Goal: Task Accomplishment & Management: Use online tool/utility

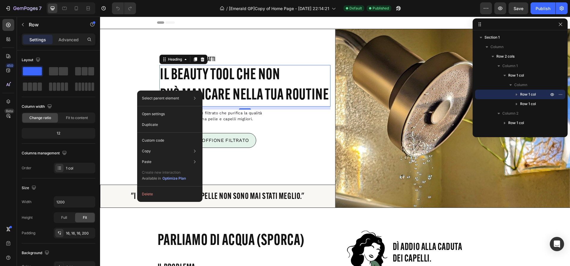
click at [229, 99] on h2 "Il beauty tool che non può mancare nella tua routine" at bounding box center [244, 85] width 171 height 41
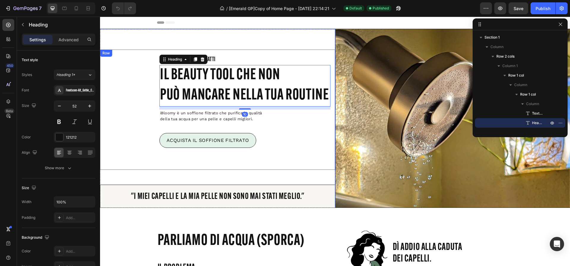
click at [150, 165] on div "1,000+ CLIENTI SODDISFATTI Text Block Il beauty tool che non può mancare nella …" at bounding box center [217, 110] width 235 height 120
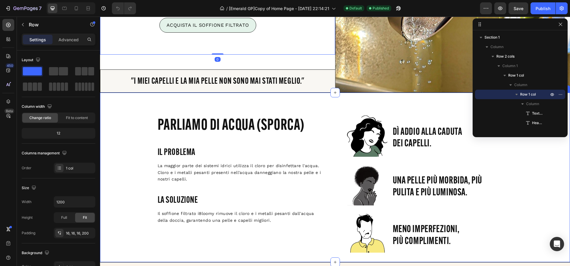
scroll to position [116, 0]
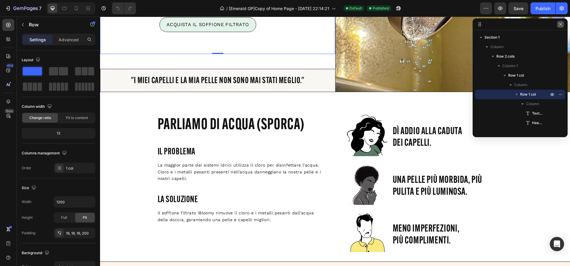
click at [560, 26] on icon "button" at bounding box center [560, 24] width 5 height 5
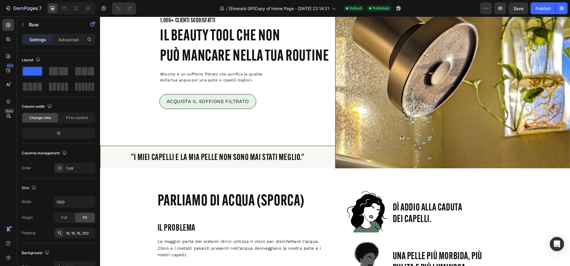
scroll to position [0, 0]
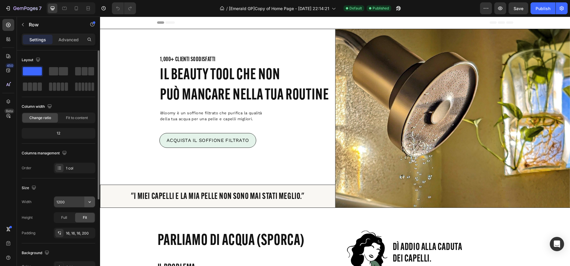
click at [90, 199] on icon "button" at bounding box center [90, 202] width 6 height 6
click at [91, 199] on icon "button" at bounding box center [90, 202] width 6 height 6
click at [90, 198] on button "button" at bounding box center [89, 202] width 11 height 11
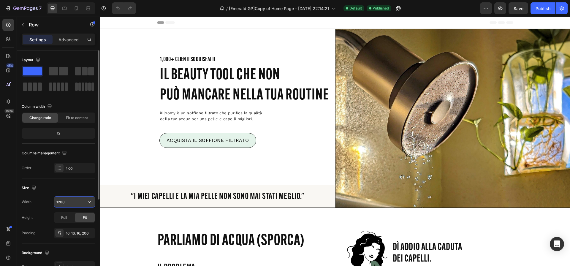
click at [90, 200] on icon "button" at bounding box center [90, 202] width 6 height 6
click at [88, 191] on div "Size" at bounding box center [59, 188] width 74 height 10
click at [87, 201] on icon "button" at bounding box center [90, 202] width 6 height 6
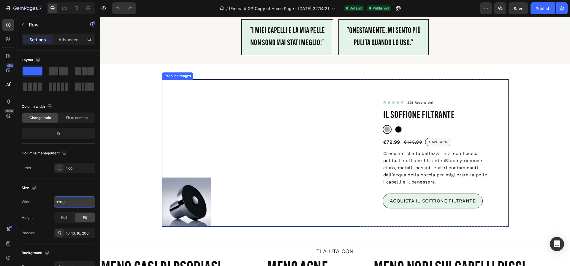
scroll to position [545, 0]
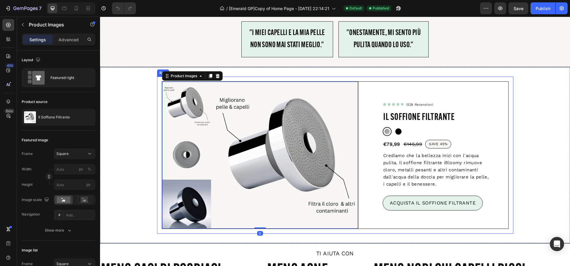
click at [154, 158] on div "Product Images 0 Icon Icon Icon Icon Icon Icon List 1228 Recensioni Text Block …" at bounding box center [335, 155] width 470 height 157
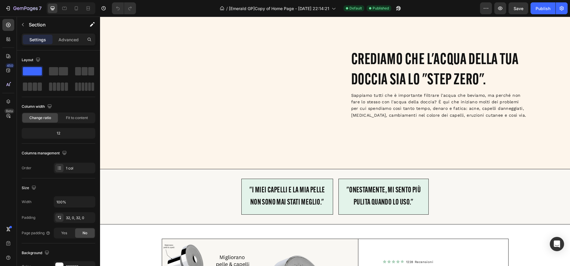
scroll to position [392, 0]
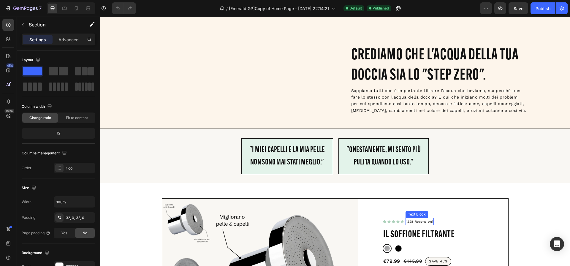
click at [416, 225] on div "1228 Recensioni Text Block" at bounding box center [420, 221] width 28 height 7
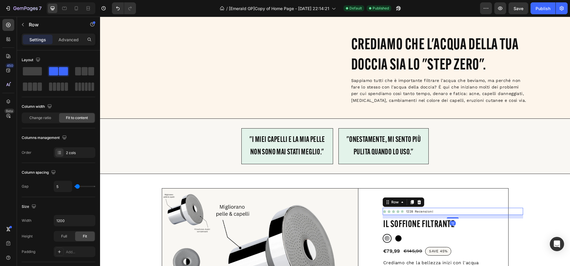
click at [463, 215] on div "Icon Icon Icon Icon Icon Icon List [STREET_ADDRESS]" at bounding box center [453, 211] width 140 height 7
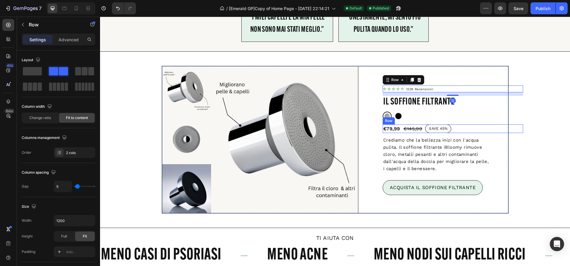
scroll to position [560, 0]
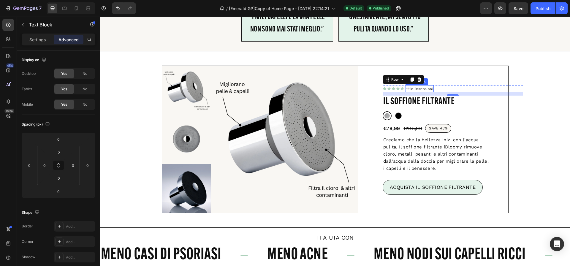
click at [424, 88] on p "1228 Recensioni" at bounding box center [419, 88] width 27 height 5
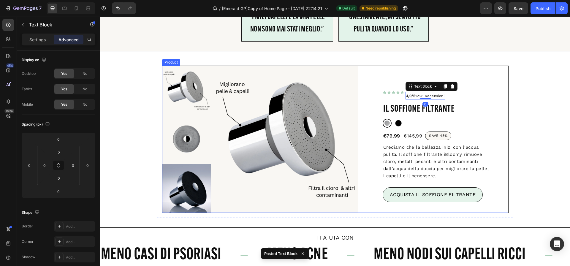
click at [464, 97] on div "Icon Icon Icon Icon Icon Icon List 1228 Recensioni Text Block 4,9/5 1228 Recens…" at bounding box center [453, 92] width 140 height 15
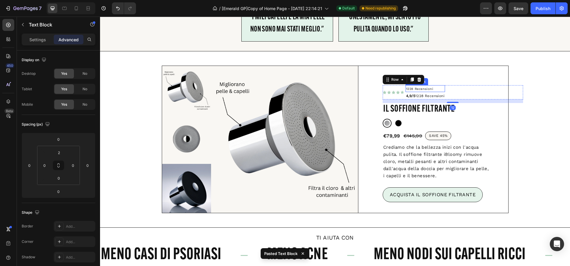
click at [431, 89] on p "1228 Recensioni" at bounding box center [425, 88] width 38 height 5
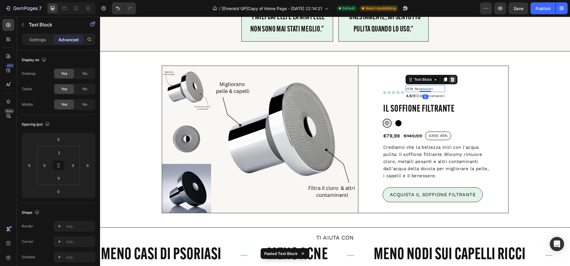
click at [450, 80] on icon at bounding box center [452, 79] width 5 height 5
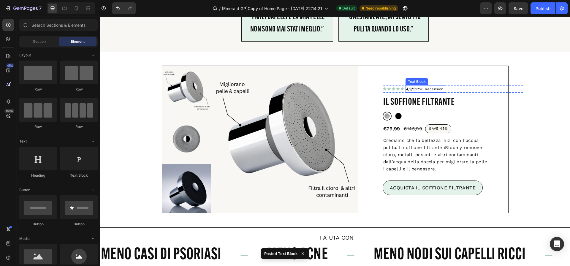
click at [435, 89] on p "4,9/5 1228 Recensioni" at bounding box center [425, 89] width 38 height 6
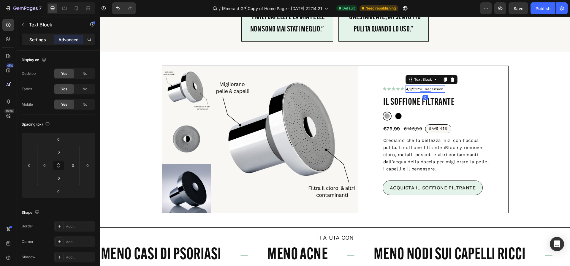
click at [28, 42] on div "Settings" at bounding box center [38, 40] width 30 height 10
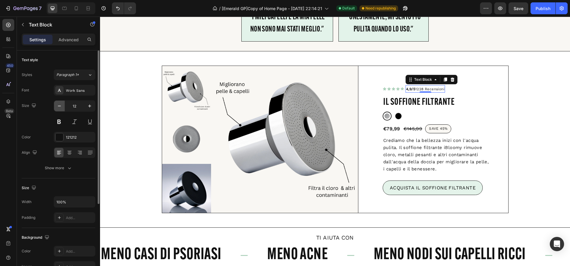
click at [62, 107] on icon "button" at bounding box center [59, 106] width 6 height 6
type input "11"
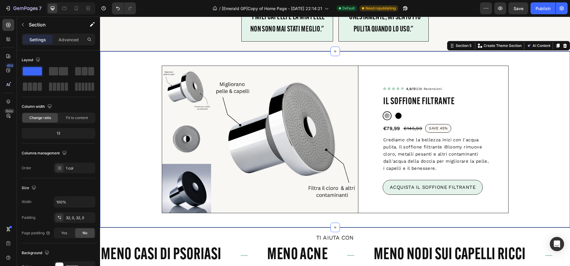
click at [555, 126] on div "Product Images Icon Icon Icon Icon Icon Icon List 4,9/5 1228 Recensioni Text Bl…" at bounding box center [335, 139] width 470 height 157
click at [143, 86] on div "Product Images Icon Icon Icon Icon Icon Icon List 4,9/5 1228 Recensioni Text Bl…" at bounding box center [335, 139] width 470 height 157
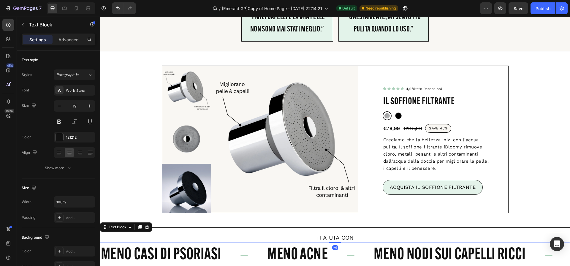
click at [189, 236] on p "TI AIUTA CON" at bounding box center [335, 237] width 469 height 9
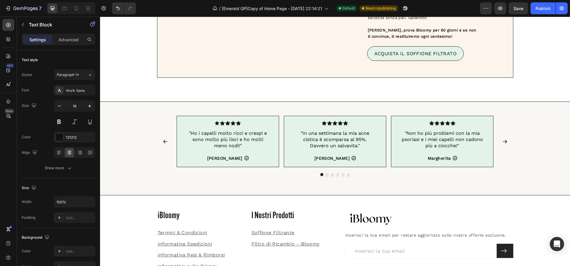
scroll to position [1725, 0]
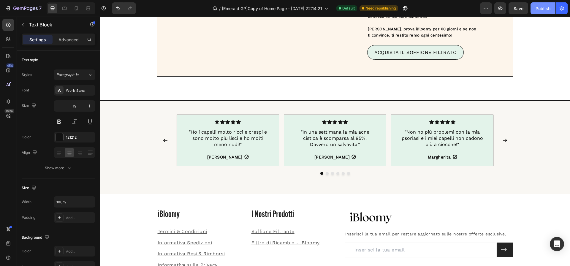
click at [537, 9] on div "Publish" at bounding box center [543, 8] width 15 height 6
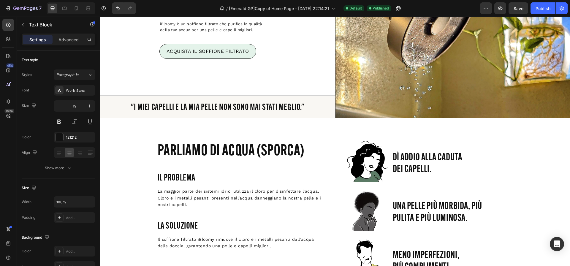
scroll to position [0, 0]
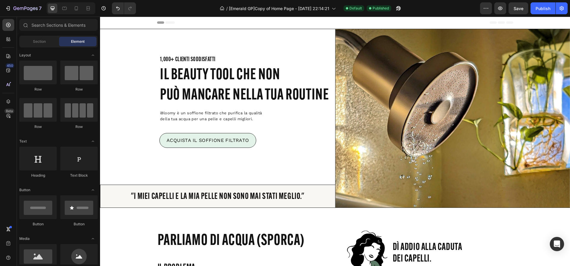
click at [115, 24] on span "Header" at bounding box center [117, 23] width 13 height 6
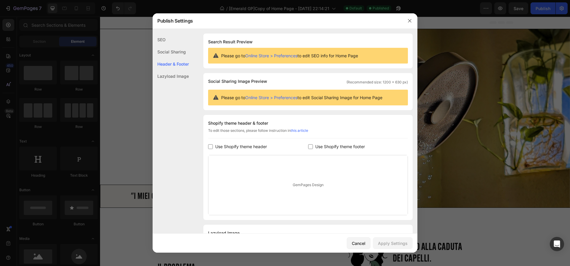
scroll to position [30, 0]
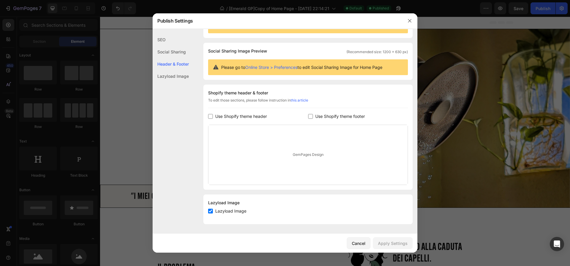
click at [215, 115] on label "Use Shopify theme header" at bounding box center [240, 116] width 54 height 7
checkbox input "true"
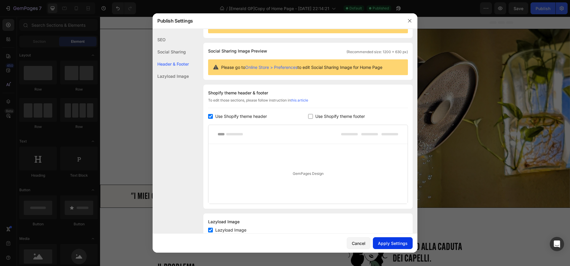
click at [386, 242] on div "Apply Settings" at bounding box center [393, 243] width 30 height 6
click at [408, 23] on icon "button" at bounding box center [409, 20] width 5 height 5
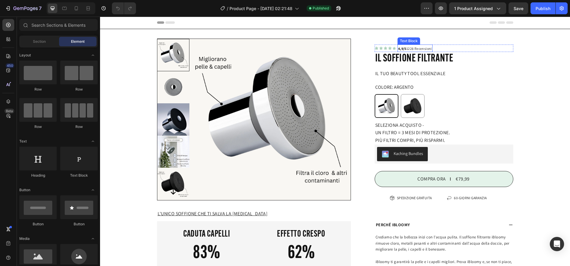
click at [400, 49] on strong "4,9/5" at bounding box center [402, 48] width 8 height 4
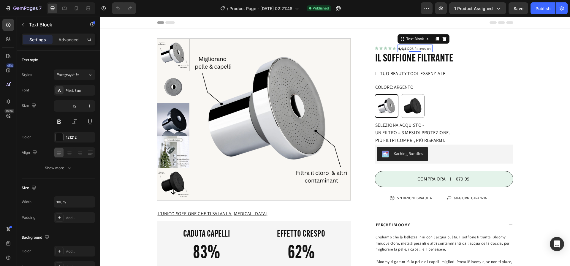
click at [400, 49] on strong "4,9/5" at bounding box center [402, 48] width 8 height 4
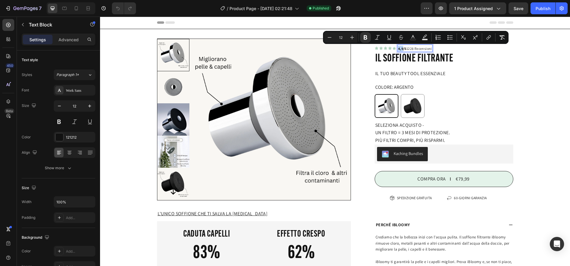
copy p "4,9/5 1228 Recensioni"
click at [404, 48] on strong "4,9/5" at bounding box center [402, 48] width 8 height 4
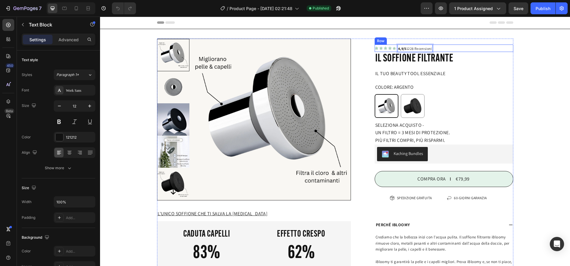
click at [438, 49] on div "Icon Icon Icon Icon Icon Icon List 4,9/5 1228 Recensioni Text Block 0 Row" at bounding box center [444, 48] width 139 height 7
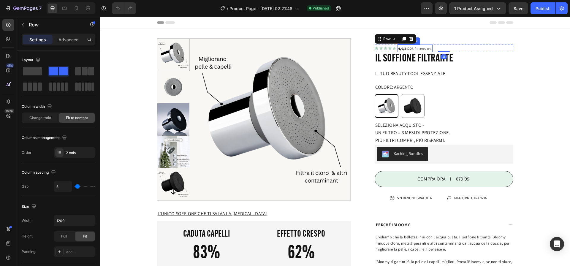
click at [432, 48] on p "4,9/5 1228 Recensioni" at bounding box center [415, 49] width 34 height 6
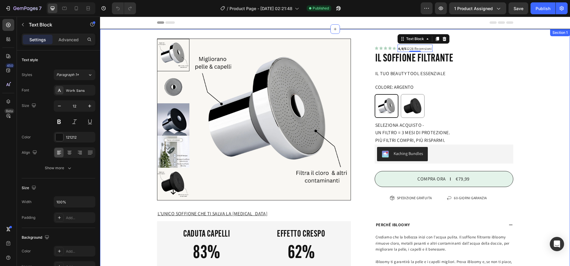
click at [564, 67] on div "Product Images L'UNICO SOFFIONE CHE TI SALVA LA SKIN-CARE Text Block CADUTA CAP…" at bounding box center [335, 199] width 470 height 320
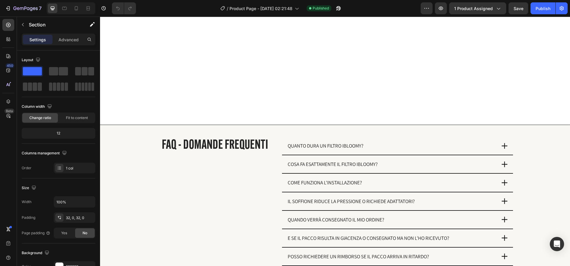
scroll to position [1217, 0]
